Goal: Task Accomplishment & Management: Use online tool/utility

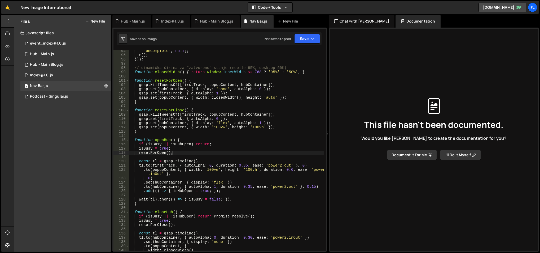
click at [11, 7] on link "🤙" at bounding box center [7, 7] width 13 height 13
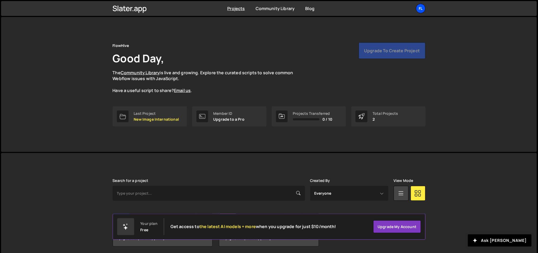
click at [420, 7] on div "Fl" at bounding box center [421, 9] width 10 height 10
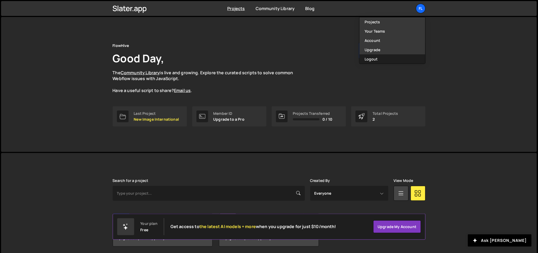
click at [373, 57] on button "Logout" at bounding box center [393, 58] width 66 height 9
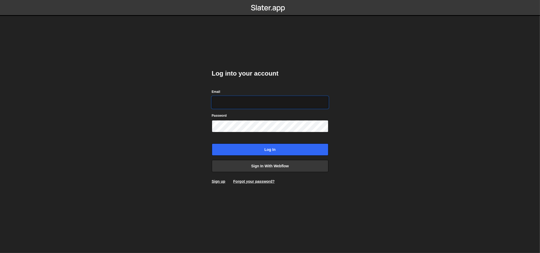
type input "ognjen@flowhivedigital.com"
click at [268, 98] on input "ognjen@flowhivedigital.com" at bounding box center [270, 102] width 117 height 12
drag, startPoint x: 185, startPoint y: 156, endPoint x: 195, endPoint y: 155, distance: 9.9
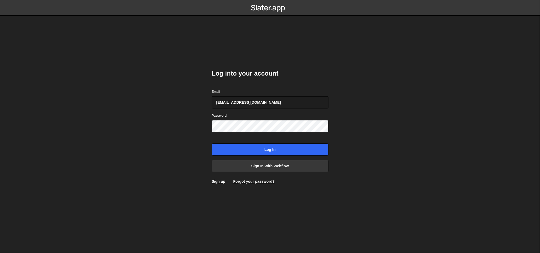
click at [185, 156] on body "Log into your account Email ognjen@flowhivedigital.com Password Log in Sign in …" at bounding box center [270, 126] width 540 height 253
click at [238, 150] on input "Log in" at bounding box center [270, 150] width 117 height 12
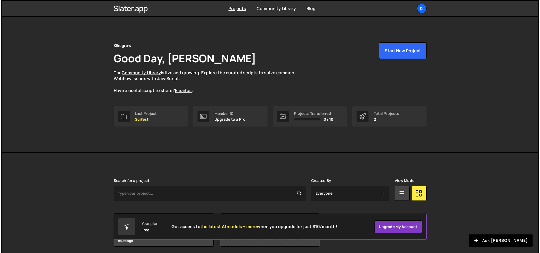
scroll to position [20, 0]
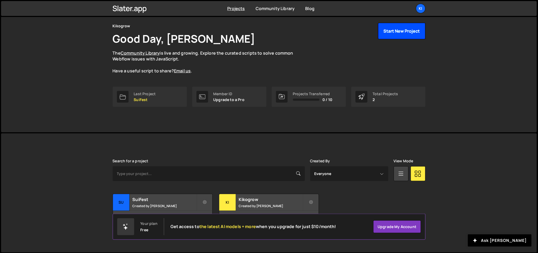
click at [387, 32] on button "Start New Project" at bounding box center [401, 31] width 47 height 16
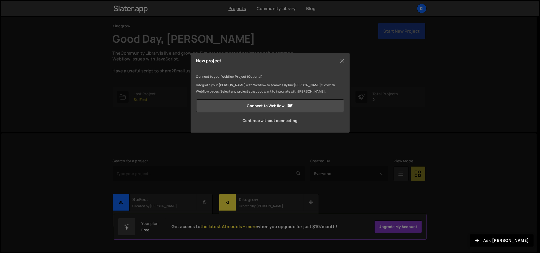
click at [249, 118] on link "Continue without connecting" at bounding box center [270, 120] width 148 height 13
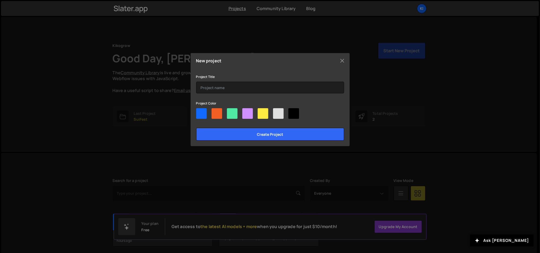
click at [218, 114] on div at bounding box center [217, 113] width 11 height 11
click at [215, 112] on input"] "radio" at bounding box center [213, 109] width 3 height 3
radio input"] "true"
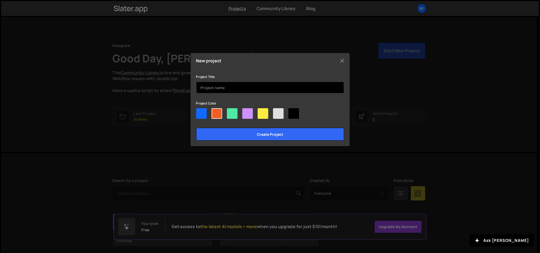
click at [226, 86] on input "text" at bounding box center [270, 88] width 148 height 12
type input "Le Therapis France"
click at [196, 128] on input "Create project" at bounding box center [270, 134] width 148 height 13
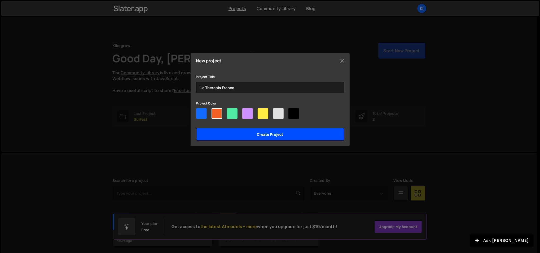
click at [243, 136] on input "Create project" at bounding box center [270, 134] width 148 height 13
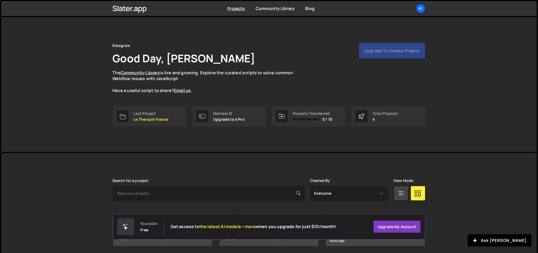
scroll to position [59, 0]
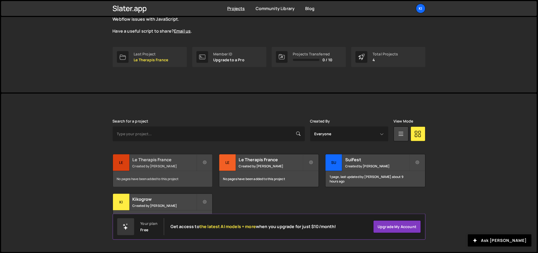
click at [159, 162] on h2 "Le Therapis France" at bounding box center [165, 160] width 64 height 6
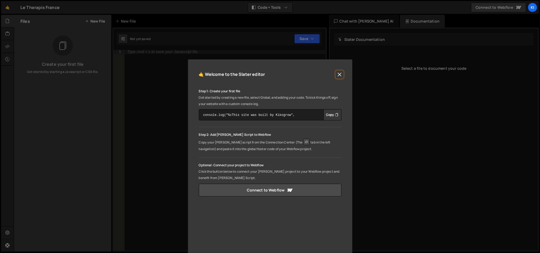
click at [340, 73] on button "Close" at bounding box center [340, 75] width 8 height 8
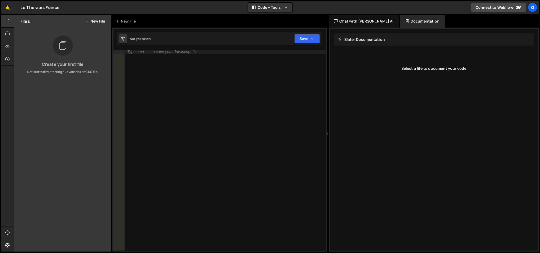
click at [92, 20] on button "New File" at bounding box center [95, 21] width 20 height 4
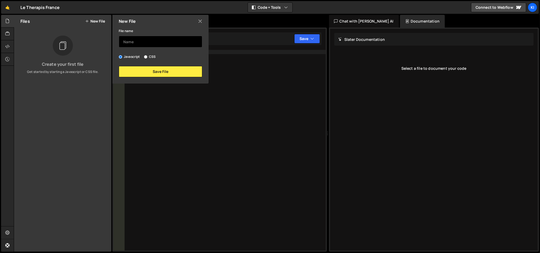
click at [140, 43] on input "text" at bounding box center [161, 42] width 84 height 12
type input "Home"
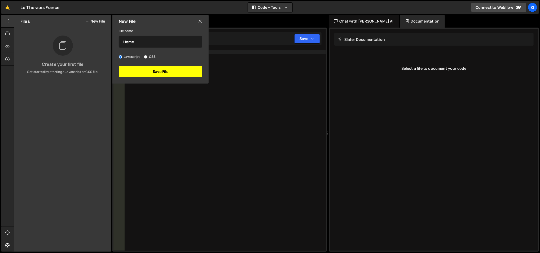
click at [148, 76] on button "Save File" at bounding box center [161, 71] width 84 height 11
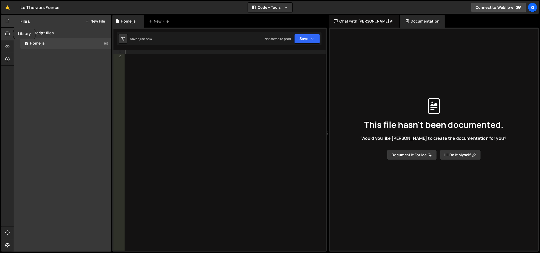
click at [10, 37] on div at bounding box center [7, 34] width 13 height 13
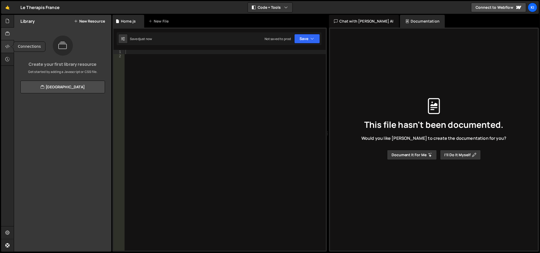
click at [9, 45] on icon at bounding box center [7, 47] width 4 height 6
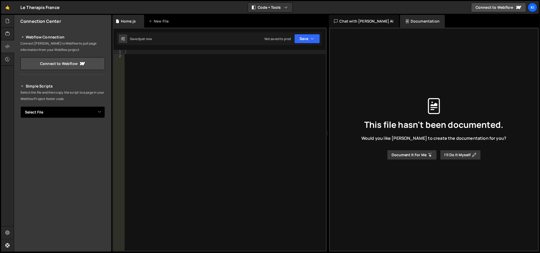
click at [97, 108] on select "Select File Home.js" at bounding box center [62, 112] width 85 height 12
select select "47245"
click at [20, 106] on select "Select File Home.js" at bounding box center [62, 112] width 85 height 12
click at [92, 130] on icon "Button group with nested dropdown" at bounding box center [93, 130] width 3 height 5
click at [138, 52] on div at bounding box center [225, 155] width 202 height 210
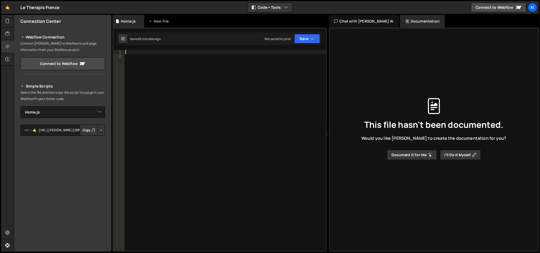
paste textarea "C’est le chiffr"
type textarea "C’est le chiffr"
click at [160, 73] on div "2 , 1 M€ C’est le chiffr" at bounding box center [225, 155] width 202 height 210
type textarea "C’est le chiffr"
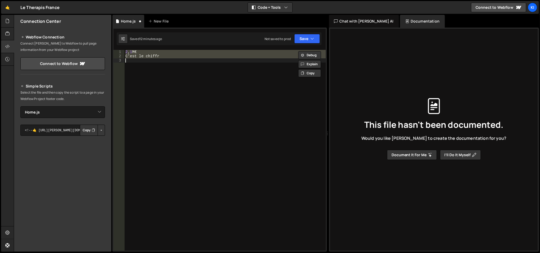
paste textarea
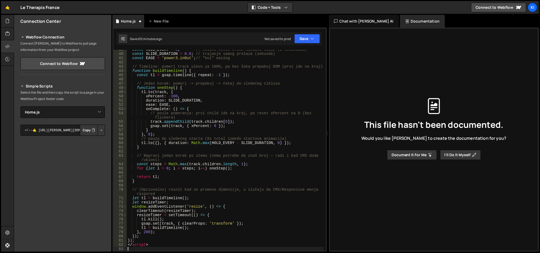
click at [142, 243] on div "const HOLD_EVERY = 8 ; // koliko često kreće sledeći slide (u sekundama) const …" at bounding box center [226, 152] width 198 height 210
type textarea "</script>"
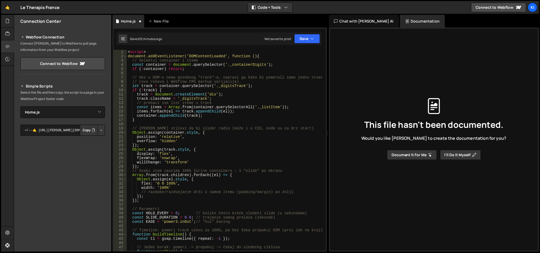
scroll to position [0, 0]
click at [135, 51] on div "< script > document.addEventListener('DOMContentLoaded', function () { // Selek…" at bounding box center [226, 155] width 198 height 210
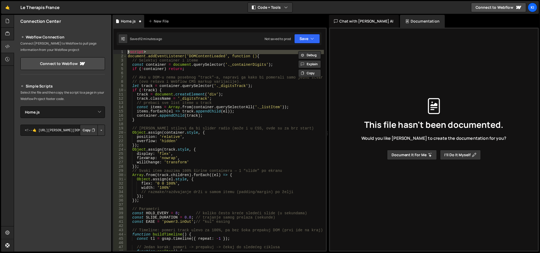
click at [135, 51] on div "< script > document.addEventListener('DOMContentLoaded', function () { // Selek…" at bounding box center [226, 155] width 198 height 210
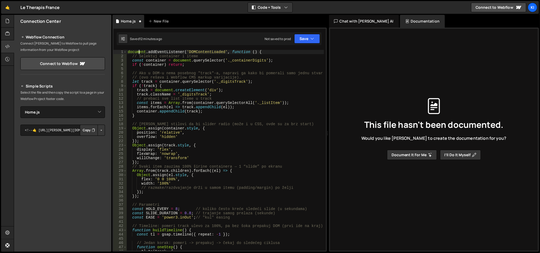
click at [138, 51] on div "document . addEventListener ( 'DOMContentLoaded' , function ( ) { // Selektuj c…" at bounding box center [226, 155] width 198 height 210
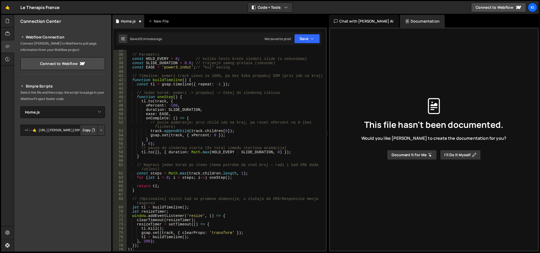
click at [138, 249] on div "// Parametri const HOLD_EVERY = 8 ; // koliko često kreće sledeći slide (u seku…" at bounding box center [226, 153] width 198 height 210
click at [138, 249] on div "// Parametri const HOLD_EVERY = 8 ; // koliko često kreće sledeći slide (u seku…" at bounding box center [226, 152] width 198 height 210
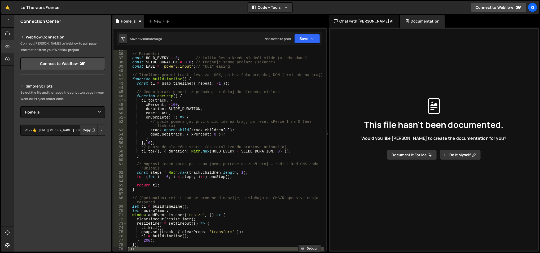
click at [138, 249] on div "// Parametri const HOLD_EVERY = 8 ; // koliko često kreće sledeći slide (u seku…" at bounding box center [226, 152] width 198 height 210
type textarea "});"
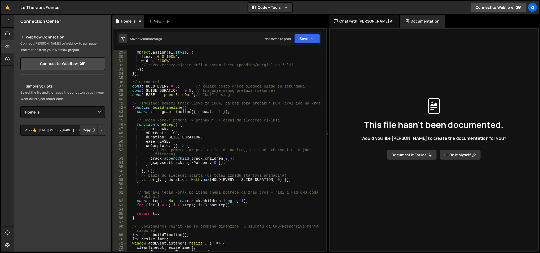
scroll to position [0, 0]
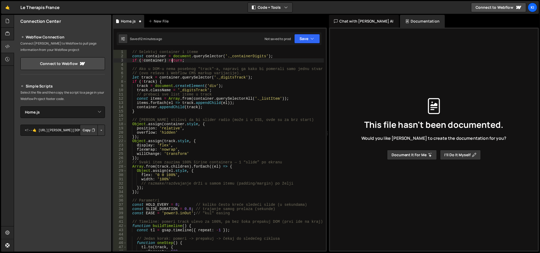
click at [172, 60] on div "// Selektuj container i iteme const container = document . querySelector ( '._c…" at bounding box center [226, 155] width 198 height 210
type textarea "if (!container) return;"
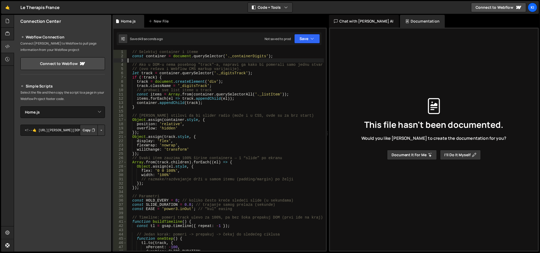
click at [231, 56] on div "// Selektuj container i iteme const container = document . querySelector ( '._c…" at bounding box center [226, 155] width 198 height 210
click at [220, 71] on div "// Selektuj container i iteme const container = document . querySelector ( '.co…" at bounding box center [226, 155] width 198 height 210
click at [259, 96] on div "// Selektuj container i iteme const container = document . querySelector ( '.co…" at bounding box center [226, 155] width 198 height 210
click at [231, 133] on div "// Selektuj container i iteme const container = document . querySelector ( '.co…" at bounding box center [226, 155] width 198 height 210
click at [203, 129] on div "// Selektuj container i iteme const container = document . querySelector ( '.co…" at bounding box center [226, 155] width 198 height 210
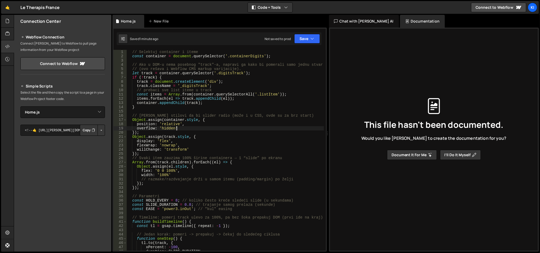
click at [203, 129] on div "// Selektuj container i iteme const container = document . querySelector ( '.co…" at bounding box center [226, 155] width 198 height 210
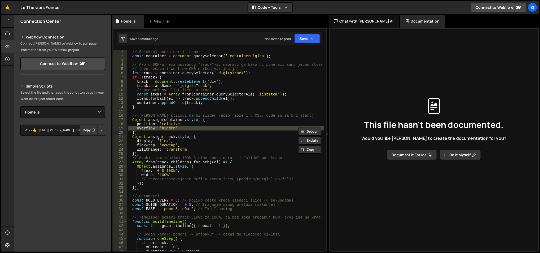
click at [203, 129] on div "// Selektuj container i iteme const container = document . querySelector ( '.co…" at bounding box center [225, 150] width 197 height 201
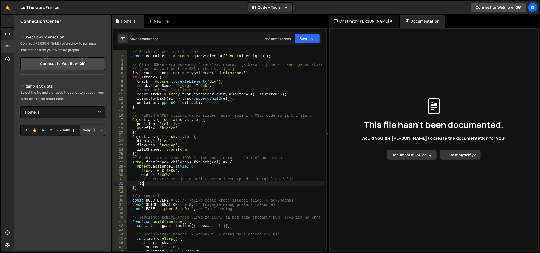
click at [171, 185] on div "// Selektuj container i iteme const container = document . querySelector ( '.co…" at bounding box center [226, 155] width 198 height 210
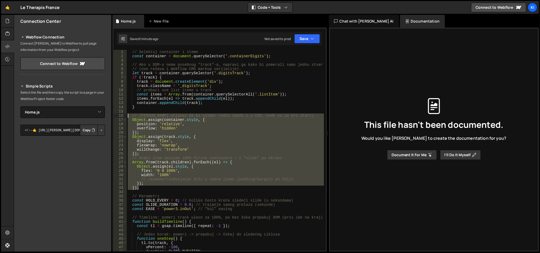
drag, startPoint x: 172, startPoint y: 187, endPoint x: 127, endPoint y: 117, distance: 82.9
click at [127, 117] on div "// Selektuj container i iteme const container = document . querySelector ( '.co…" at bounding box center [226, 155] width 198 height 210
type textarea "// Osnovni stilovi da bi slider radio (može i u CSS, ovde su za brz start) Obje…"
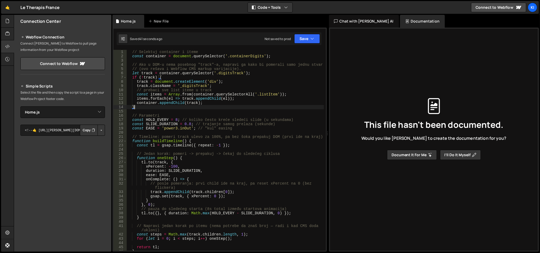
click at [249, 56] on div "// Selektuj container i iteme const container = document . querySelector ( '.co…" at bounding box center [226, 155] width 198 height 210
click at [232, 73] on div "// Selektuj container i iteme const container = document . querySelector ( '.co…" at bounding box center [226, 155] width 198 height 210
click at [241, 63] on div "// Selektuj container i iteme const container = document . querySelector ( '.co…" at bounding box center [226, 155] width 198 height 210
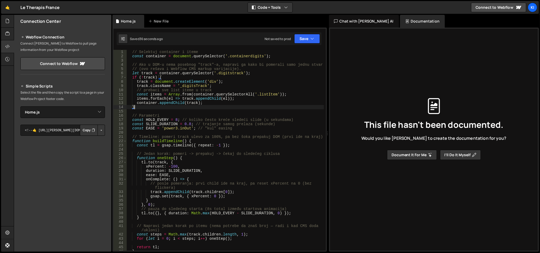
drag, startPoint x: 147, startPoint y: 107, endPoint x: 154, endPoint y: 106, distance: 7.2
click at [154, 106] on div "// Selektuj container i iteme const container = document . querySelector ( '.co…" at bounding box center [226, 155] width 198 height 210
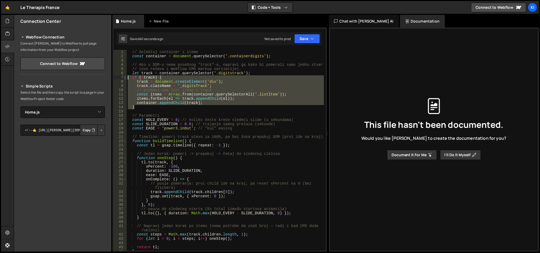
drag, startPoint x: 154, startPoint y: 106, endPoint x: 125, endPoint y: 77, distance: 41.5
click at [125, 77] on div "} 1 2 3 4 5 6 7 8 9 10 11 12 13 14 15 16 17 18 19 20 21 22 23 24 25 26 27 28 29…" at bounding box center [220, 150] width 213 height 201
type textarea "if (!track) { track = document.createElement('div');"
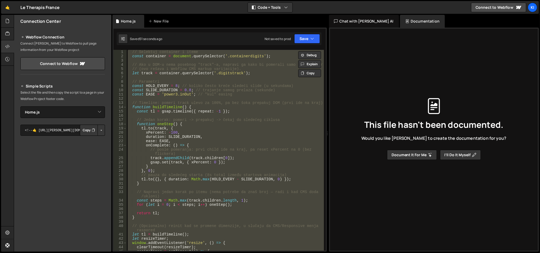
click at [208, 159] on div "// Selektuj container i iteme const container = document . querySelector ( '.co…" at bounding box center [225, 150] width 197 height 201
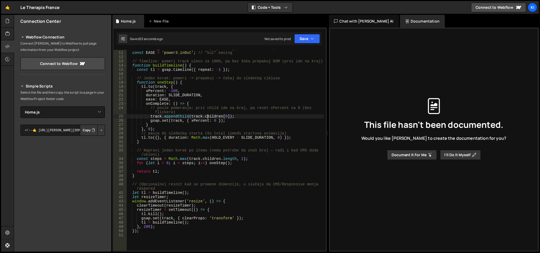
scroll to position [41, 0]
click at [305, 127] on div "const SLIDE_DURATION = 0.8 ; // trajanje samog prelaza (sekunde) const EASE = '…" at bounding box center [226, 151] width 198 height 210
click at [155, 130] on div "const SLIDE_DURATION = 0.8 ; // trajanje samog prelaza (sekunde) const EASE = '…" at bounding box center [226, 151] width 198 height 210
type textarea "});"
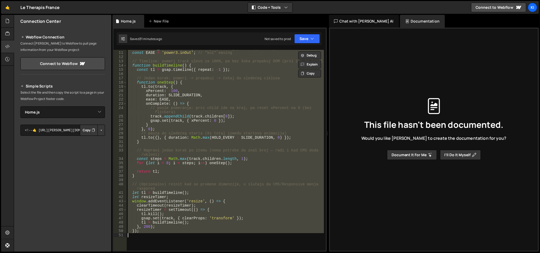
paste textarea
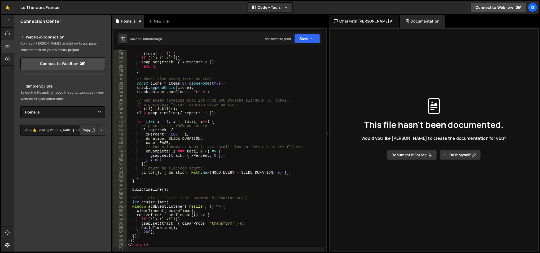
scroll to position [100, 0]
click at [135, 244] on div "if ( total <= 1 ) { if ( tl ) tl . kill ( ) ; gsap . set ( track , { xPercent :…" at bounding box center [226, 152] width 198 height 210
type textarea "</script>"
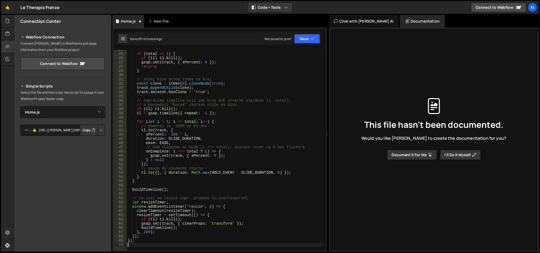
scroll to position [0, 0]
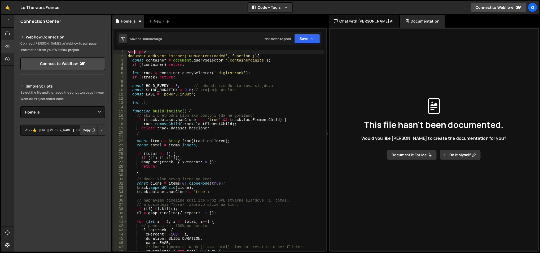
click at [133, 50] on div "< script > document.addEventListener('DOMContentLoaded', function () { const co…" at bounding box center [226, 155] width 198 height 210
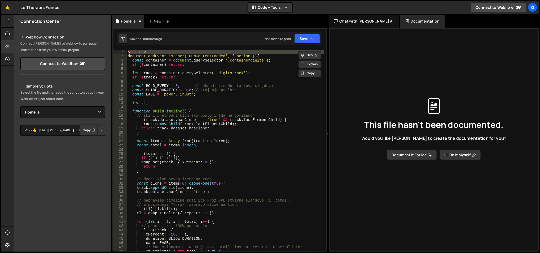
click at [133, 50] on div "< script > document.addEventListener('DOMContentLoaded', function () { const co…" at bounding box center [226, 155] width 198 height 210
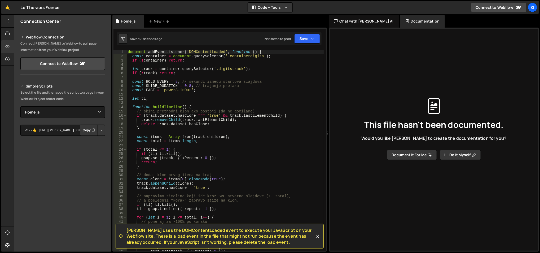
click at [189, 52] on div "document . addEventListener ( 'DOMContentLoaded' , function ( ) { const contain…" at bounding box center [226, 155] width 198 height 210
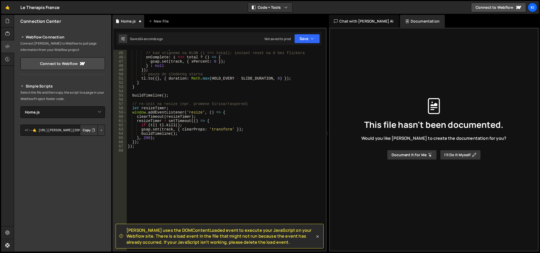
scroll to position [185, 0]
click at [145, 148] on div "ease : EASE , // kad stignemo na KLON (i === total): instant reset na 0 bez fli…" at bounding box center [226, 152] width 198 height 210
type textarea "});"
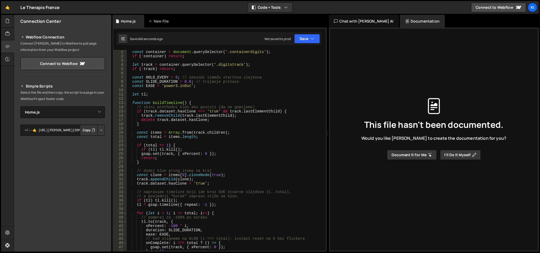
scroll to position [0, 0]
click at [168, 57] on div "const container = document . querySelector ( '.containerdigits' ) ; if ( ! cont…" at bounding box center [226, 155] width 198 height 210
type textarea "if (!container) return;"
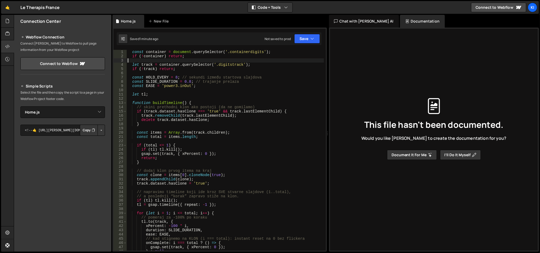
click at [153, 56] on div "const container = document . querySelector ( '.containerdigits' ) ; if ( ! cont…" at bounding box center [226, 155] width 198 height 210
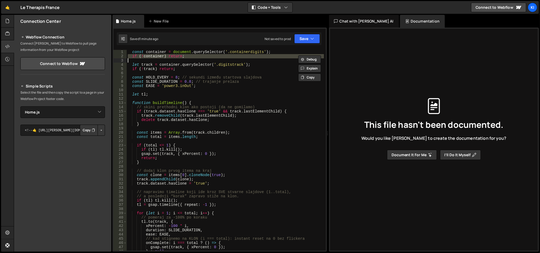
click at [153, 56] on div "const container = document . querySelector ( '.containerdigits' ) ; if ( ! cont…" at bounding box center [226, 155] width 198 height 210
type textarea "if (!container) return;"
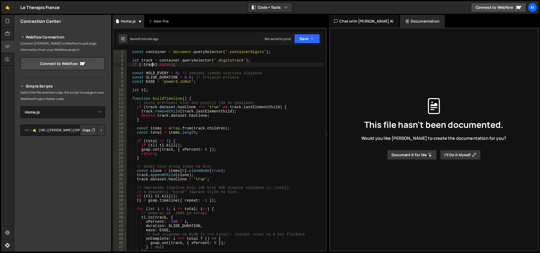
click at [152, 64] on div "const container = document . querySelector ( '.containerdigits' ) ; let track =…" at bounding box center [226, 155] width 198 height 210
type textarea "if (!track) return;"
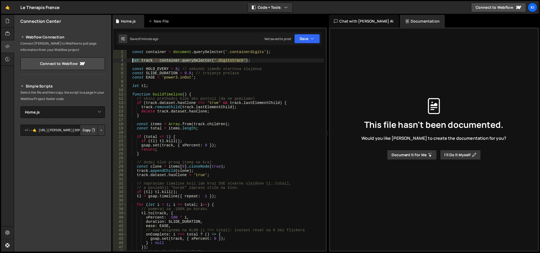
drag, startPoint x: 257, startPoint y: 59, endPoint x: 132, endPoint y: 58, distance: 125.5
click at [132, 58] on div "const container = document . querySelector ( '.containerdigits' ) ; let track =…" at bounding box center [226, 155] width 198 height 210
paste textarea "|| container.querySelector('.digitstrack .tracklist"
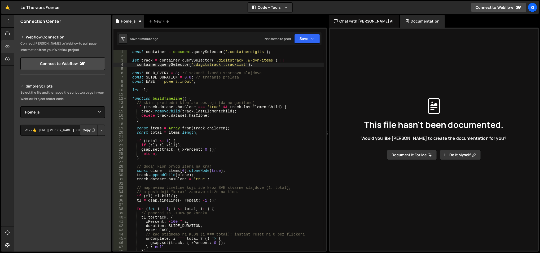
type textarea "container.querySelector('.digitstrack .tracklist');"
click at [151, 96] on div "const container = document . querySelector ( '.containerdigits' ) ; let track =…" at bounding box center [226, 155] width 198 height 210
type textarea "});"
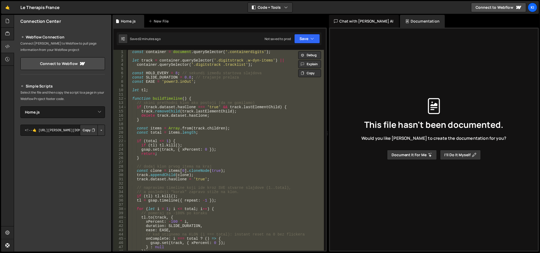
paste textarea
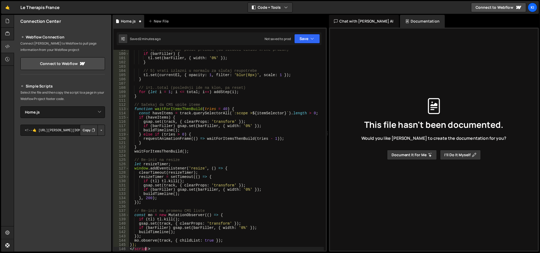
click at [144, 249] on div "// 4) resetuj bar posle prelaza (da sledeći ciklus krene prazan) if ( barFiller…" at bounding box center [227, 152] width 196 height 210
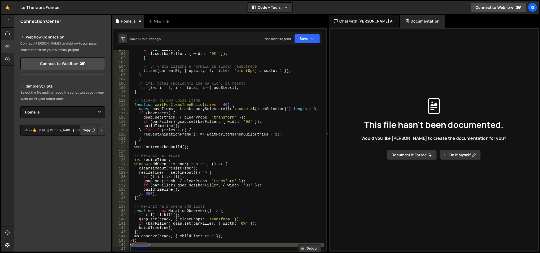
click at [144, 249] on div "if ( barFiller ) { tl . set ( barFiller , { width : '0%' }) ; } // 5) vrati izl…" at bounding box center [227, 152] width 196 height 210
type textarea "</script>"
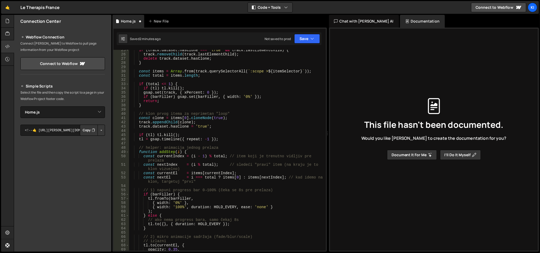
scroll to position [0, 0]
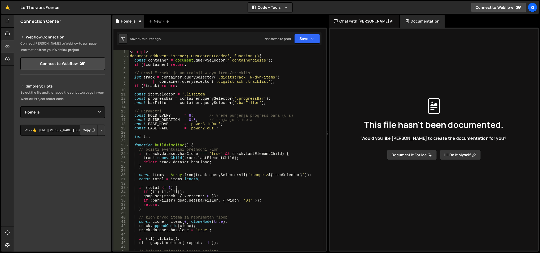
click at [137, 52] on div "< script > document.addEventListener('DOMContentLoaded', function () { const co…" at bounding box center [227, 155] width 196 height 210
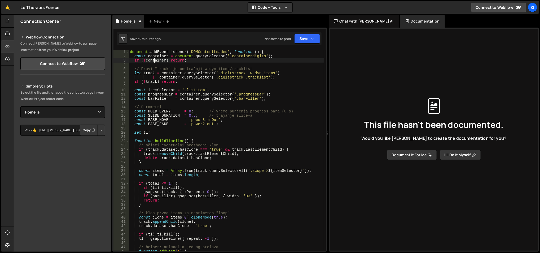
click at [155, 61] on div "document . addEventListener ( 'DOMContentLoaded' , function ( ) { const contain…" at bounding box center [227, 157] width 196 height 214
type textarea "if (!container) return;"
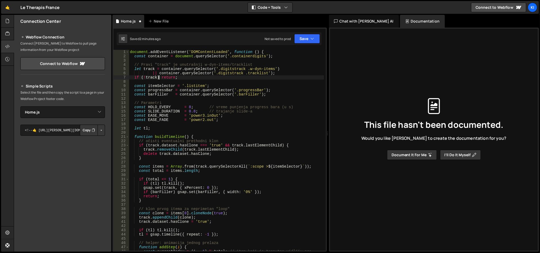
click at [158, 77] on div "document . addEventListener ( 'DOMContentLoaded' , function ( ) { const contain…" at bounding box center [227, 157] width 196 height 214
type textarea "if (!track) return;"
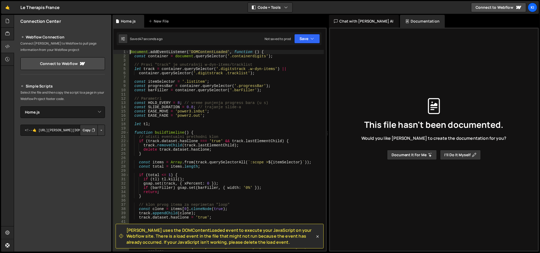
click at [176, 50] on div "document . addEventListener ( 'DOMContentLoaded' , function ( ) { const contain…" at bounding box center [227, 157] width 196 height 214
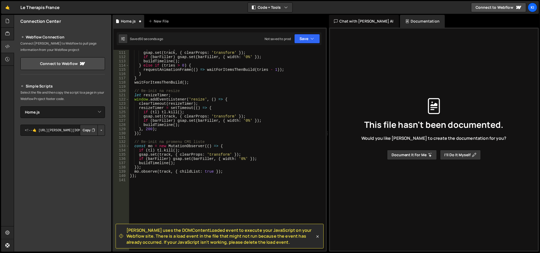
scroll to position [504, 0]
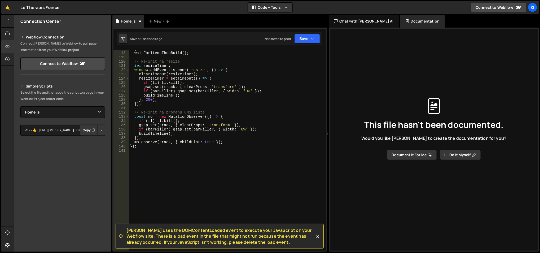
click at [146, 146] on div "} waitForItemsThenBuild ( ) ; // Re-init na resize let resizeTimer ; window . a…" at bounding box center [227, 152] width 196 height 210
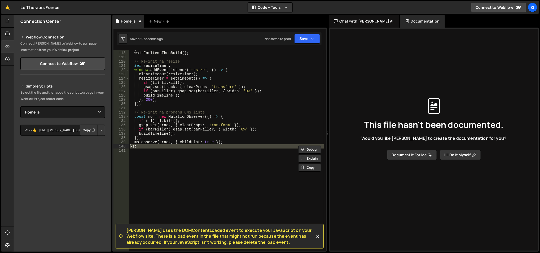
click at [146, 146] on div "} waitForItemsThenBuild ( ) ; // Re-init na resize let resizeTimer ; window . a…" at bounding box center [227, 152] width 196 height 210
type textarea "});"
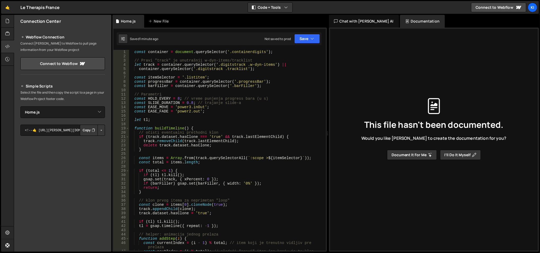
scroll to position [0, 0]
click at [257, 81] on div "const container = document . querySelector ( '.containerdigits' ) ; // Pravi "t…" at bounding box center [227, 157] width 196 height 214
type textarea "const progressBar = container.querySelector('.progressbar');"
click at [244, 72] on div "const container = document . querySelector ( '.containerdigits' ) ; // Pravi "t…" at bounding box center [227, 157] width 196 height 214
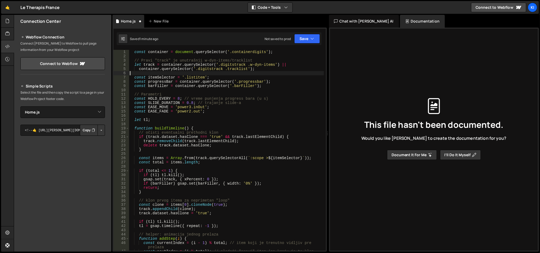
scroll to position [0, 0]
click at [240, 86] on div "const container = document . querySelector ( '.containerdigits' ) ; // Pravi "t…" at bounding box center [227, 157] width 196 height 214
click at [248, 69] on div "const container = document . querySelector ( '.containerdigits' ) ; // Pravi "t…" at bounding box center [227, 157] width 196 height 214
type textarea "container.querySelector('.digitstrack .tracklist');"
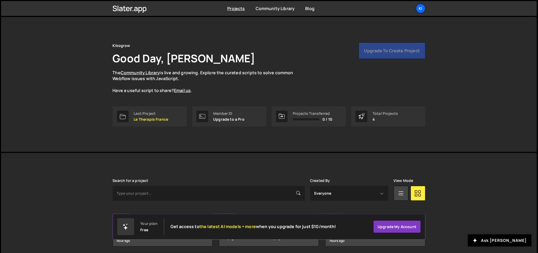
scroll to position [59, 0]
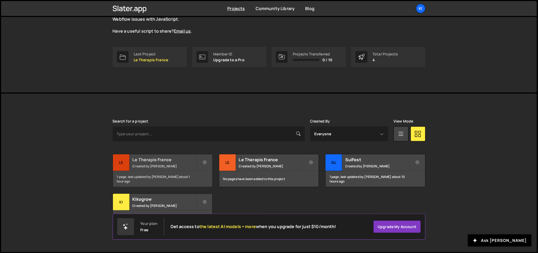
click at [157, 170] on div "Le Therapis France Created by [PERSON_NAME]" at bounding box center [162, 162] width 99 height 16
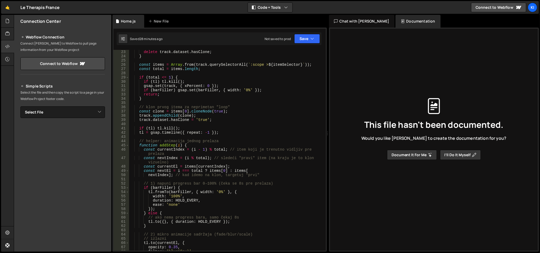
scroll to position [93, 0]
click at [207, 96] on div "track . removeChild ( track . lastElementChild ) ; delete track . dataset . has…" at bounding box center [226, 151] width 195 height 210
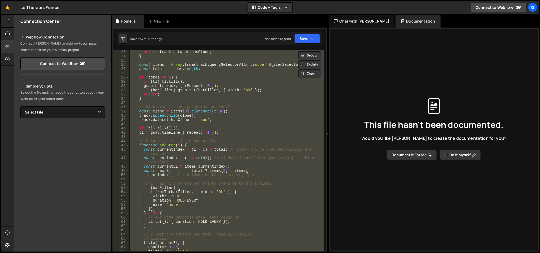
click at [222, 159] on div "track . removeChild ( track . lastElementChild ) ; delete track . dataset . has…" at bounding box center [226, 150] width 195 height 201
type textarea "mo.observe(track, { childList: true });"
paste textarea
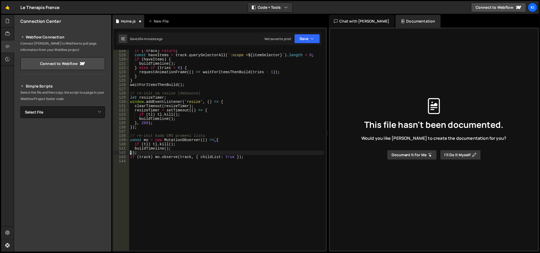
scroll to position [498, 0]
click at [304, 43] on button "Save" at bounding box center [307, 39] width 26 height 10
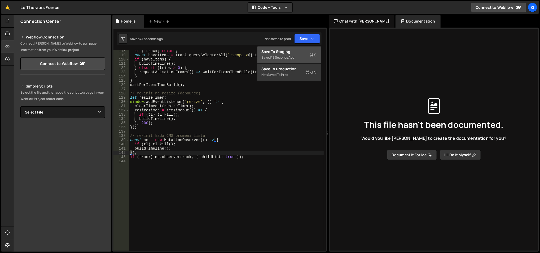
click at [297, 50] on div "Save to Staging S" at bounding box center [289, 51] width 55 height 5
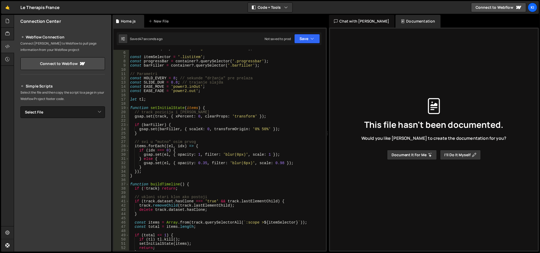
scroll to position [0, 0]
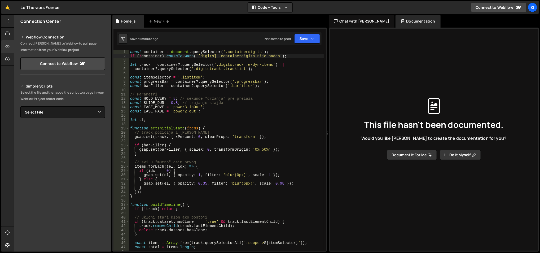
click at [167, 55] on div "const container = document . querySelector ( '.containerdigits' ) ; if ( ! cont…" at bounding box center [226, 155] width 195 height 210
type textarea "if (!container) console.warn('[digits] .containerdigits nije nađen');"
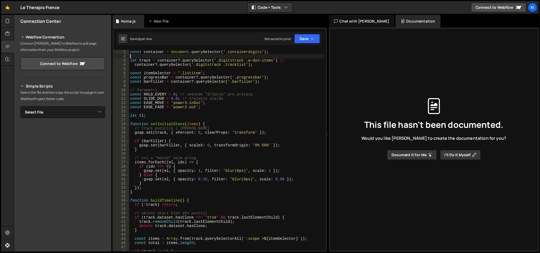
click at [164, 201] on div "const container = document . querySelector ( '.containerdigits' ) ; let track =…" at bounding box center [226, 155] width 195 height 210
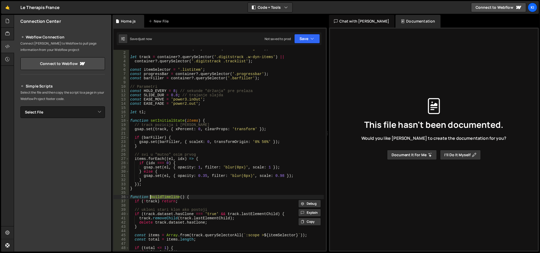
scroll to position [1, 0]
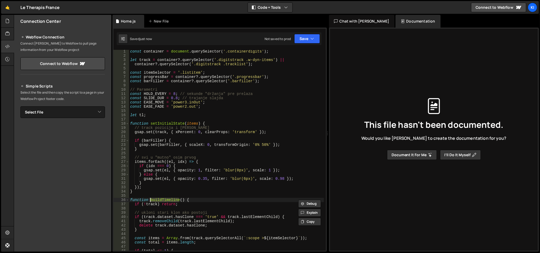
click at [159, 204] on div "const container = document . querySelector ( '.containerdigits' ) ; let track =…" at bounding box center [226, 154] width 195 height 210
type textarea "if (!track) return;"
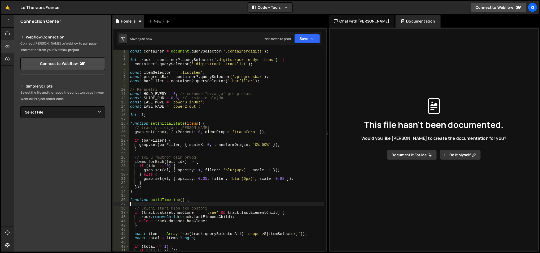
scroll to position [0, 0]
click at [86, 112] on select "Select File Home.js" at bounding box center [62, 112] width 85 height 12
select select "47245"
click at [20, 106] on select "Select File Home.js" at bounding box center [62, 112] width 85 height 12
click at [81, 132] on button "Copy" at bounding box center [89, 130] width 18 height 11
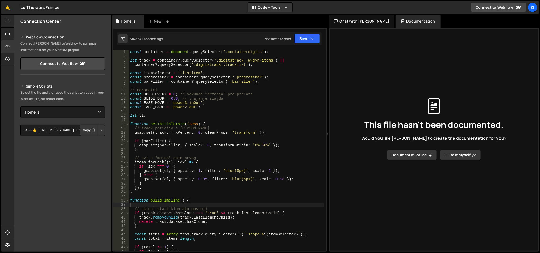
click at [231, 107] on div "const container = document . querySelector ( '.containerdigits' ) ; let track =…" at bounding box center [226, 155] width 195 height 210
click at [185, 76] on div "const container = document . querySelector ( '.containerdigits' ) ; let track =…" at bounding box center [226, 155] width 195 height 210
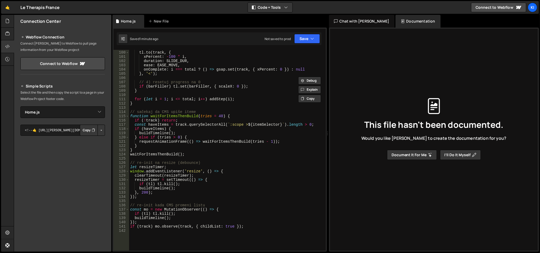
scroll to position [424, 0]
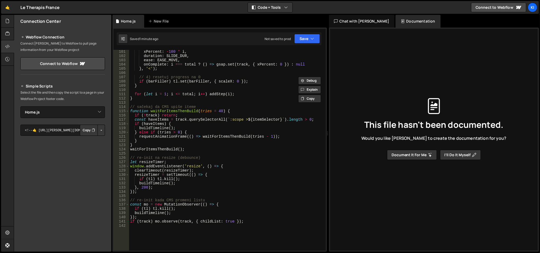
click at [182, 106] on div "xPercent : - 100 * i , duration : SLIDE_DUR , ease : EASE_MOVE , onComplete : i…" at bounding box center [226, 155] width 195 height 210
type textarea "// sačekaj da CMS upiše iteme"
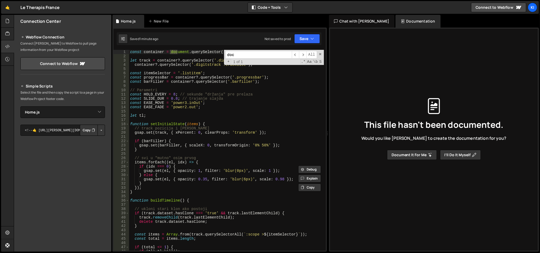
scroll to position [0, 0]
type input "document."
click at [206, 119] on div "const container = document . querySelector ( '.containerdigits' ) ; let track =…" at bounding box center [226, 155] width 195 height 210
type textarea "if (track) mo.observe(track, { childList: true });"
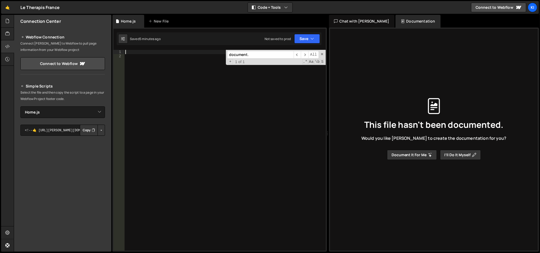
click at [194, 83] on div at bounding box center [225, 155] width 202 height 210
paste textarea "clearTimeout(rto);"
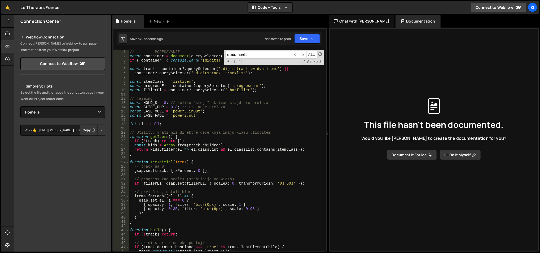
click at [320, 54] on span at bounding box center [321, 54] width 4 height 4
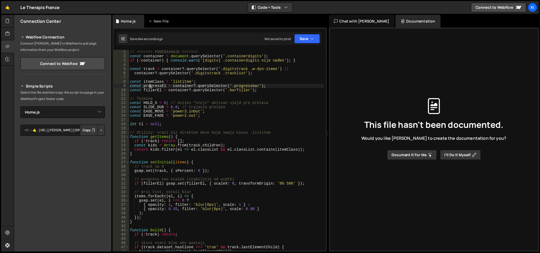
click at [149, 86] on div "// ======= PODEŠAVANJE ======= const container = document . querySelector ( '.c…" at bounding box center [227, 155] width 196 height 210
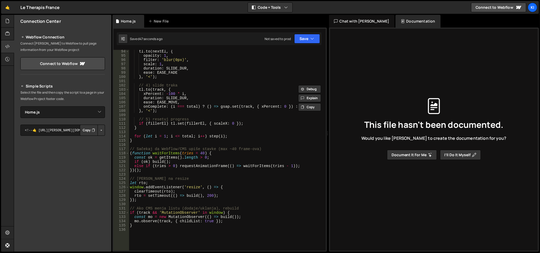
scroll to position [395, 0]
click at [198, 85] on div "tl . to ( nextEl , { opacity : 1 , filter : 'blur(0px)' , scale : 1 , duration …" at bounding box center [227, 154] width 196 height 210
type textarea "// 4) slide traka"
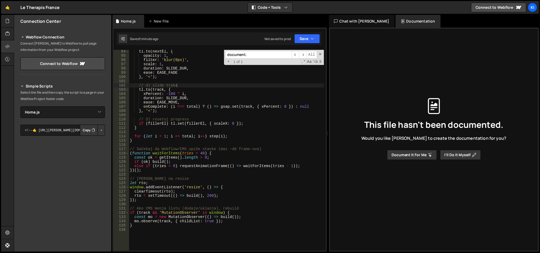
paste input "if (fillerEl) [DOMAIN_NAME](fillerE"
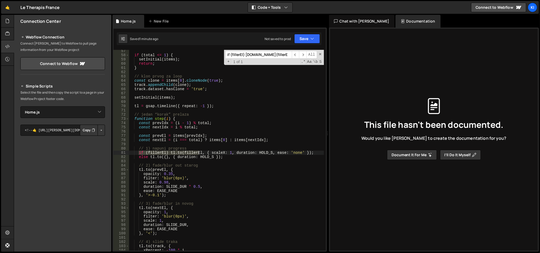
scroll to position [239, 0]
type input "if (fillerEl) [DOMAIN_NAME](fillerE"
click at [218, 152] on div "if ( total <= 1 ) { setInitial ( items ) ; return ; } // klon prvog za loop con…" at bounding box center [227, 154] width 196 height 210
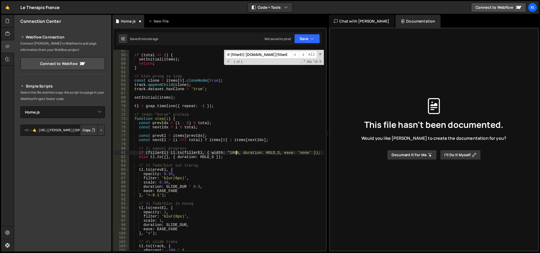
click at [194, 154] on div "if ( total <= 1 ) { setInitial ( items ) ; return ; } // klon prvog za loop con…" at bounding box center [227, 154] width 196 height 210
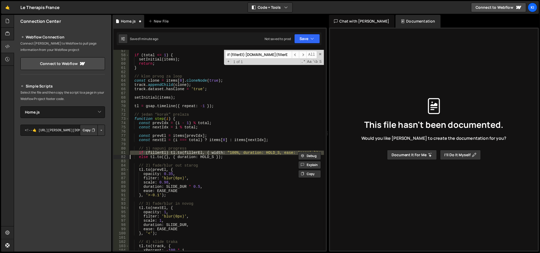
click at [194, 154] on div "if ( total <= 1 ) { setInitial ( items ) ; return ; } // klon prvog za loop con…" at bounding box center [226, 150] width 195 height 201
type textarea "if (fillerEl) [DOMAIN_NAME](fillerEl, { width: "100%, duration: HOLD_S, ease: '…"
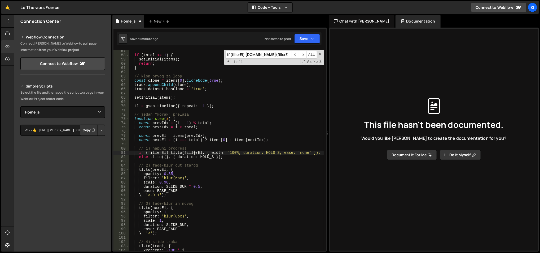
click at [194, 154] on div "if ( total <= 1 ) { setInitial ( items ) ; return ; } // klon prvog za loop con…" at bounding box center [227, 154] width 196 height 210
type input "fillerEl"
click at [304, 53] on span "​" at bounding box center [302, 55] width 7 height 8
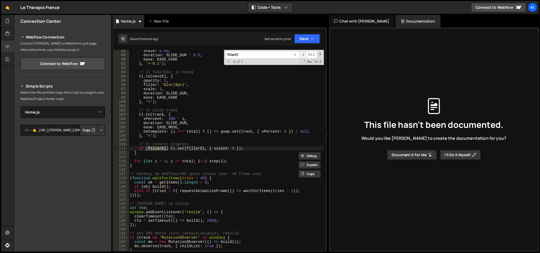
scroll to position [370, 0]
click at [221, 148] on div "scale : 0.98 , duration : SLIDE_DUR * 0.5 , ease : EASE_FADE } , '>-0.1' ) ; //…" at bounding box center [227, 154] width 196 height 210
click at [304, 54] on span "​" at bounding box center [302, 55] width 7 height 8
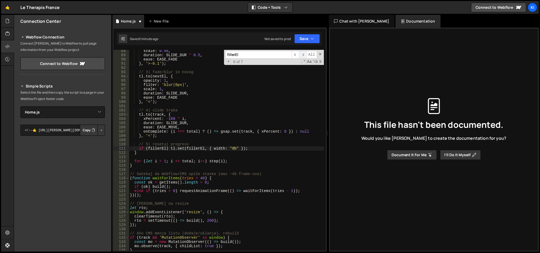
scroll to position [0, 0]
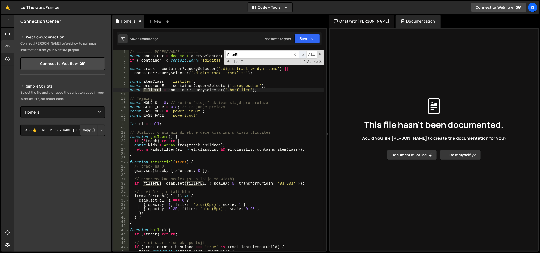
click at [304, 54] on span "​" at bounding box center [302, 55] width 7 height 8
click at [214, 184] on div "// ======= PODEŠAVANJE ======= const container = document . querySelector ( '.c…" at bounding box center [227, 155] width 196 height 210
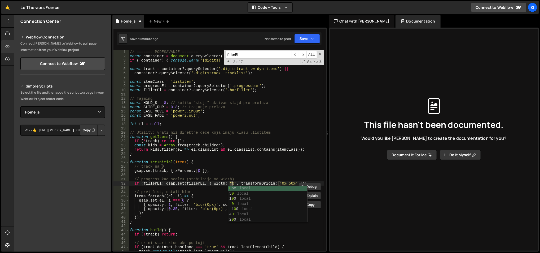
scroll to position [0, 7]
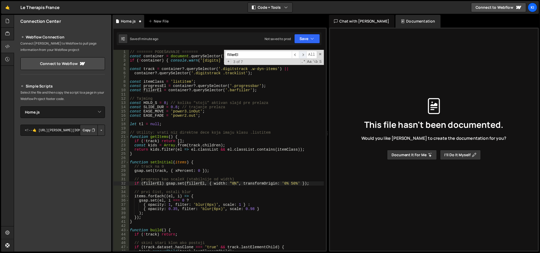
click at [302, 53] on span "​" at bounding box center [302, 55] width 7 height 8
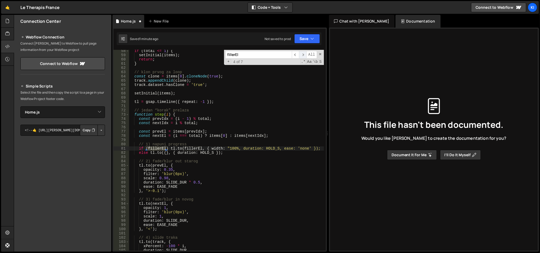
click at [302, 53] on span "​" at bounding box center [302, 55] width 7 height 8
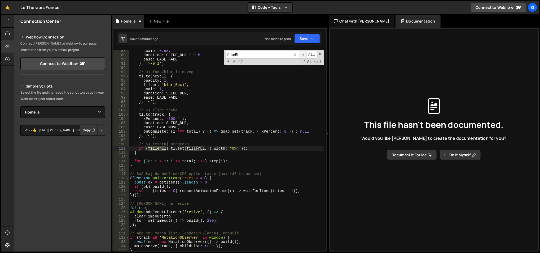
scroll to position [370, 0]
click at [311, 36] on icon "button" at bounding box center [313, 38] width 4 height 5
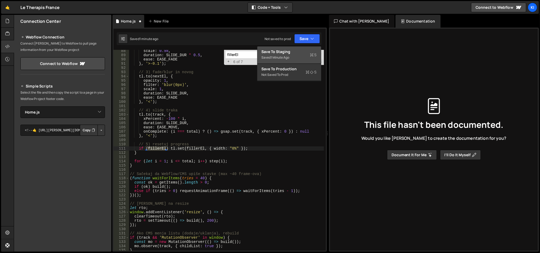
click at [284, 57] on div "1 minute ago" at bounding box center [280, 57] width 19 height 5
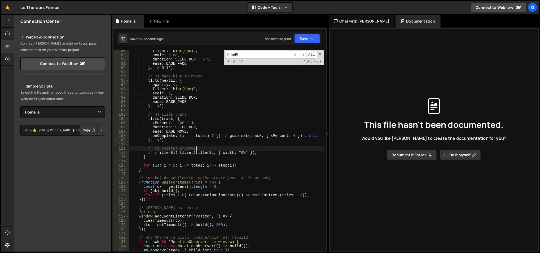
click at [235, 147] on div "filter : 'blur(6px)' , scale : 0.98 , duration : SLIDE_DUR * 0.5 , ease : EASE_…" at bounding box center [227, 154] width 196 height 210
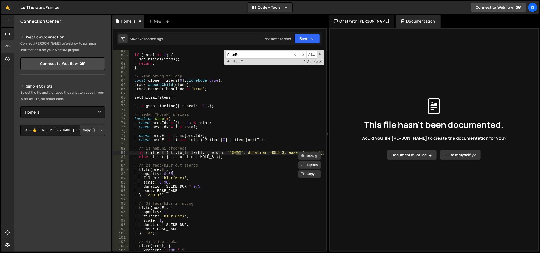
scroll to position [239, 0]
type textarea "if (fillerEl) [DOMAIN_NAME](fillerEl, { scaleX: 1, duration: HOLD_S, ease: 'non…"
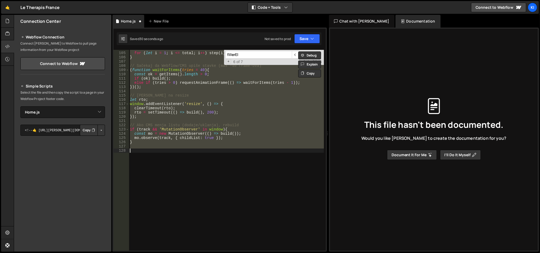
type textarea "}"
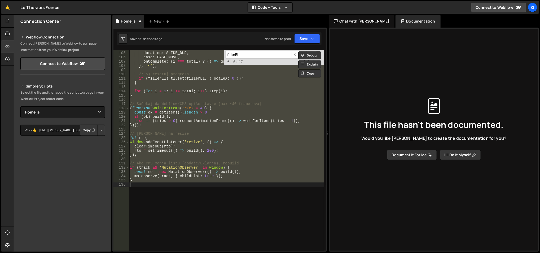
scroll to position [444, 0]
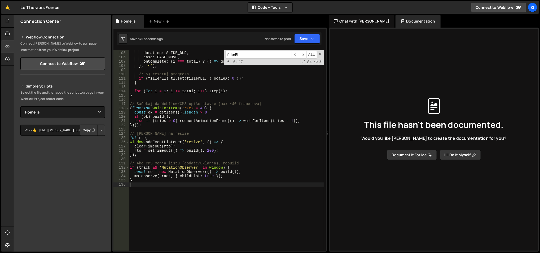
click at [222, 115] on div "xPercent : - 100 * i , duration : SLIDE_DUR , ease : EASE_MOVE , onComplete : (…" at bounding box center [227, 152] width 196 height 210
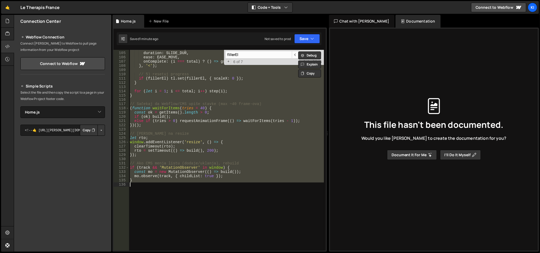
click at [208, 122] on div "xPercent : - 100 * i , duration : SLIDE_DUR , ease : EASE_MOVE , onComplete : (…" at bounding box center [226, 150] width 195 height 201
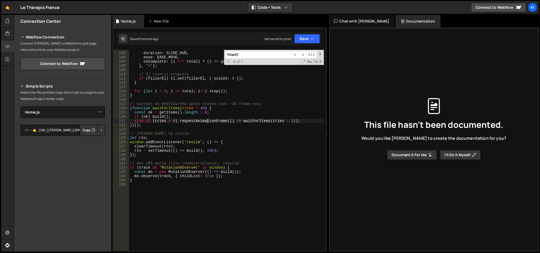
type textarea "}"
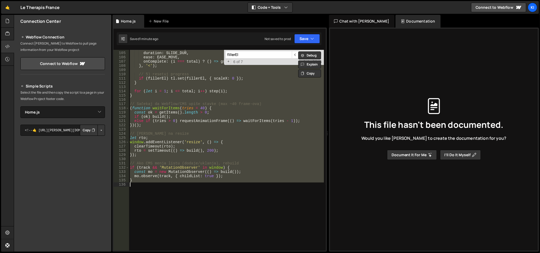
paste textarea
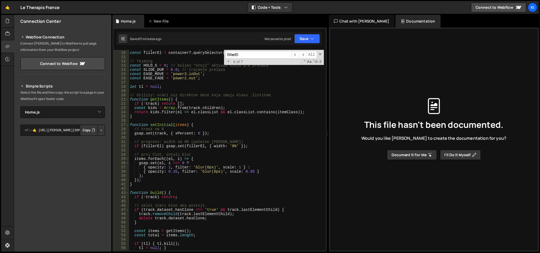
scroll to position [0, 0]
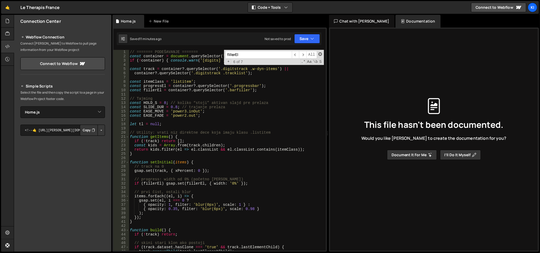
click at [320, 54] on span at bounding box center [321, 54] width 4 height 4
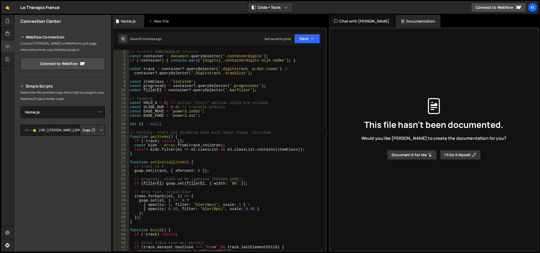
click at [157, 90] on div "// ======= PODEŠAVANJE ======= const container = document . querySelector ( '.c…" at bounding box center [227, 155] width 196 height 210
click at [194, 86] on div "// ======= PODEŠAVANJE ======= const container = document . querySelector ( '.c…" at bounding box center [227, 155] width 196 height 210
click at [190, 91] on div "// ======= PODEŠAVANJE ======= const container = document . querySelector ( '.c…" at bounding box center [227, 155] width 196 height 210
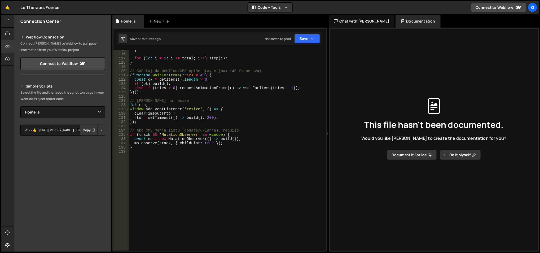
scroll to position [494, 0]
click at [193, 108] on div "} for ( let i = 1 ; i <= total ; i ++ ) step ( i ) ; } // Sačekaj da Webflow/CM…" at bounding box center [227, 153] width 196 height 210
click at [159, 119] on div "} for ( let i = 1 ; i <= total ; i ++ ) step ( i ) ; } // Sačekaj da Webflow/CM…" at bounding box center [227, 153] width 196 height 210
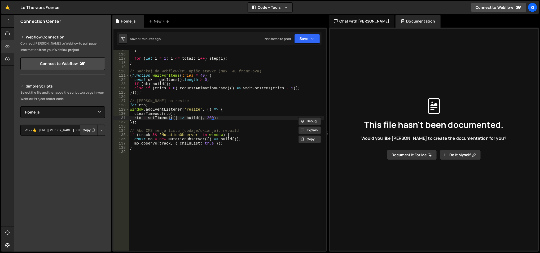
click at [190, 118] on div "} for ( let i = 1 ; i <= total ; i ++ ) step ( i ) ; } // Sačekaj da Webflow/CM…" at bounding box center [227, 153] width 196 height 210
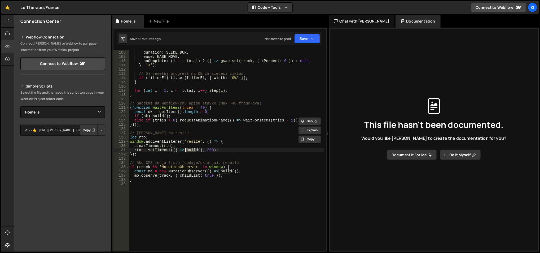
scroll to position [453, 0]
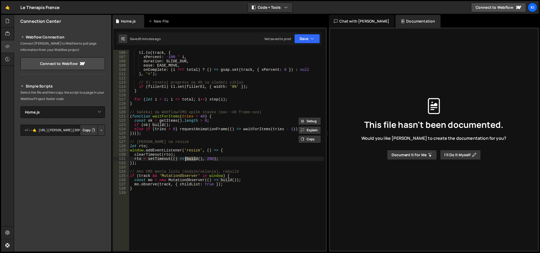
click at [157, 165] on div "// 4) slide traka tl . to ( track , { xPercent : - 100 * i , duration : SLIDE_D…" at bounding box center [227, 151] width 196 height 210
click at [163, 188] on div "// 4) slide traka tl . to ( track , { xPercent : - 100 * i , duration : SLIDE_D…" at bounding box center [227, 151] width 196 height 210
click at [186, 141] on div "// 4) slide traka tl . to ( track , { xPercent : - 100 * i , duration : SLIDE_D…" at bounding box center [227, 151] width 196 height 210
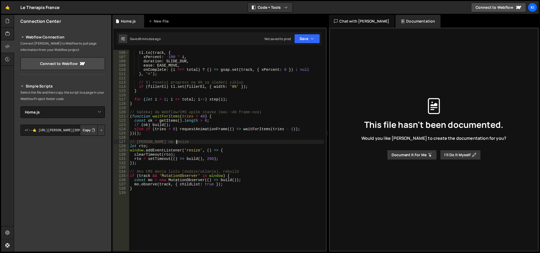
type textarea "// [PERSON_NAME] na resize"
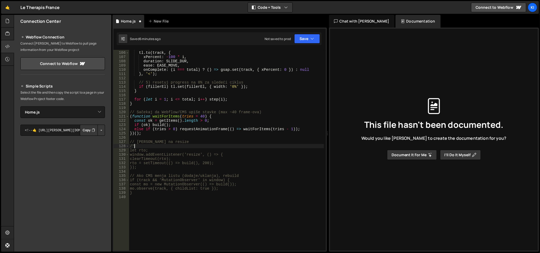
click at [169, 167] on div "// 4) slide traka tl . to ( track , { xPercent : - 100 * i , duration : SLIDE_D…" at bounding box center [227, 151] width 196 height 210
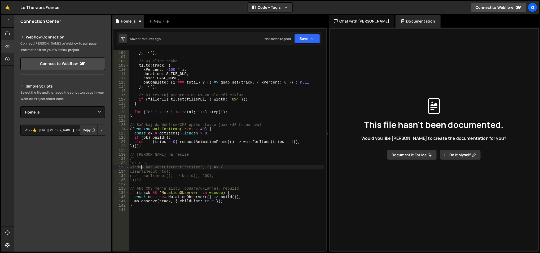
scroll to position [449, 0]
click at [185, 124] on div "ease : EASE_FADE } , '<' ) ; // 4) slide traka tl . to ( track , { xPercent : -…" at bounding box center [227, 151] width 196 height 210
type textarea "}"
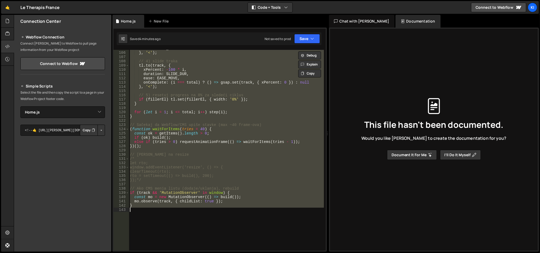
paste textarea
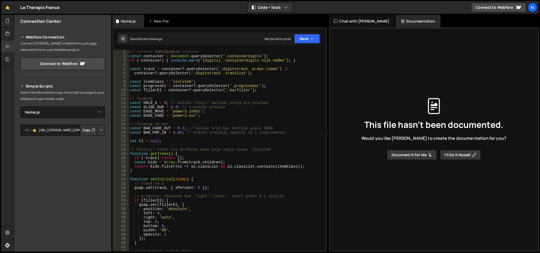
click at [194, 87] on div "// ======= PODEŠAVANJE ======= const container = document . querySelector ( '.c…" at bounding box center [227, 155] width 196 height 210
click at [189, 90] on div "// ======= PODEŠAVANJE ======= const container = document . querySelector ( '.c…" at bounding box center [227, 155] width 196 height 210
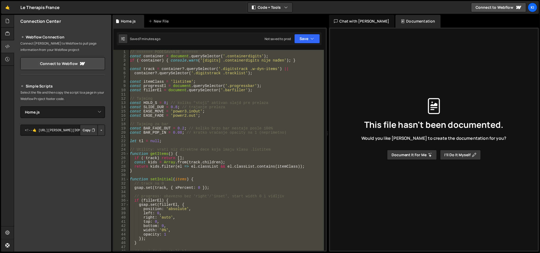
type textarea "}"
paste textarea
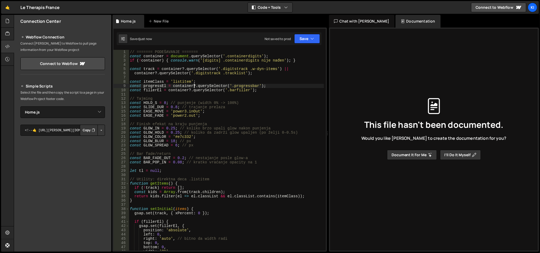
click at [194, 86] on div "// ======= PODEŠAVANJE ======= const container = document . querySelector ( '.c…" at bounding box center [227, 155] width 196 height 210
click at [189, 90] on div "// ======= PODEŠAVANJE ======= const container = document . querySelector ( '.c…" at bounding box center [227, 155] width 196 height 210
type textarea "const fillerEl = document.querySelector('.barfiller');"
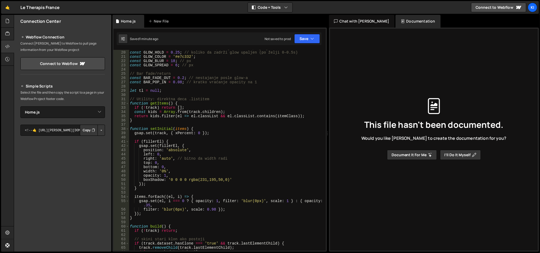
scroll to position [80, 0]
